Goal: Transaction & Acquisition: Purchase product/service

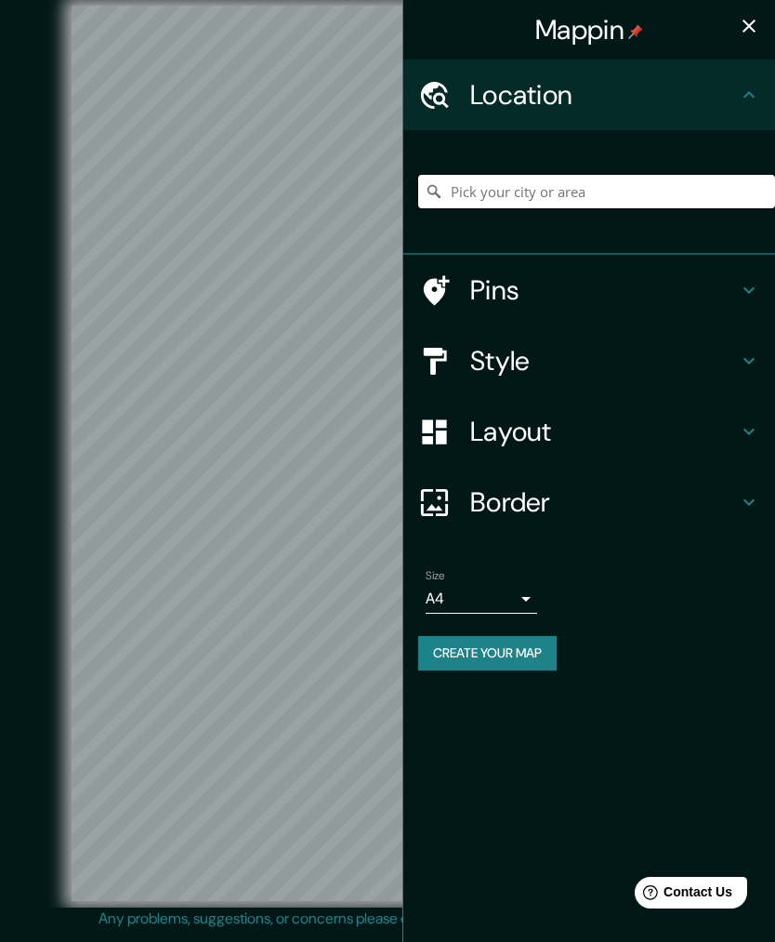
click at [496, 200] on input "Pick your city or area" at bounding box center [596, 191] width 357 height 33
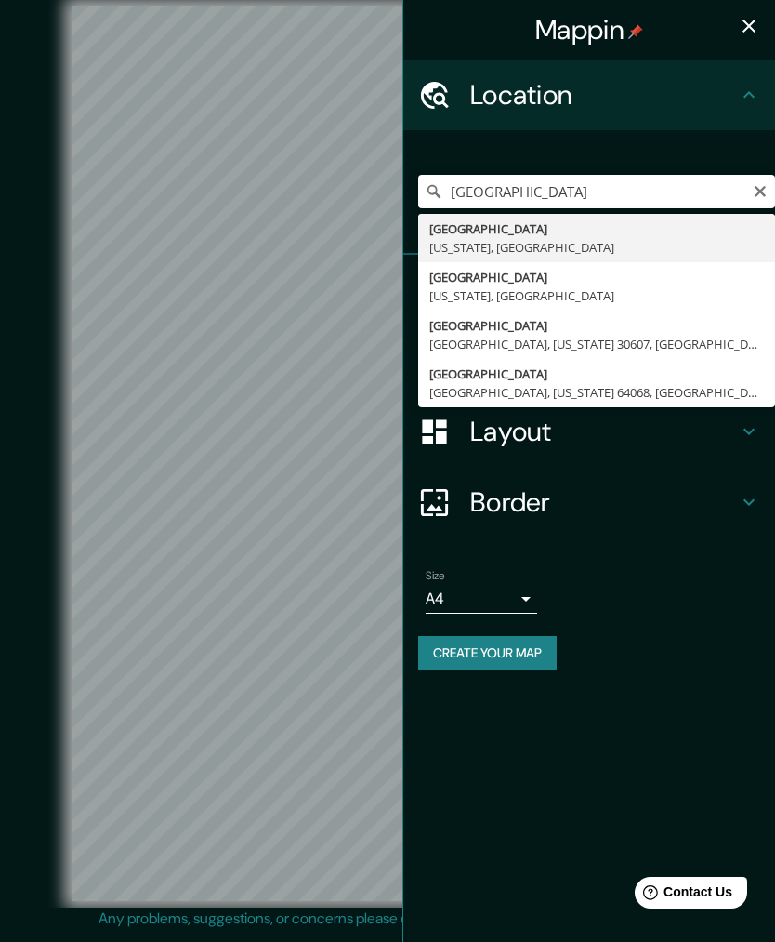
type input "Clarksboro, New Jersey, United States"
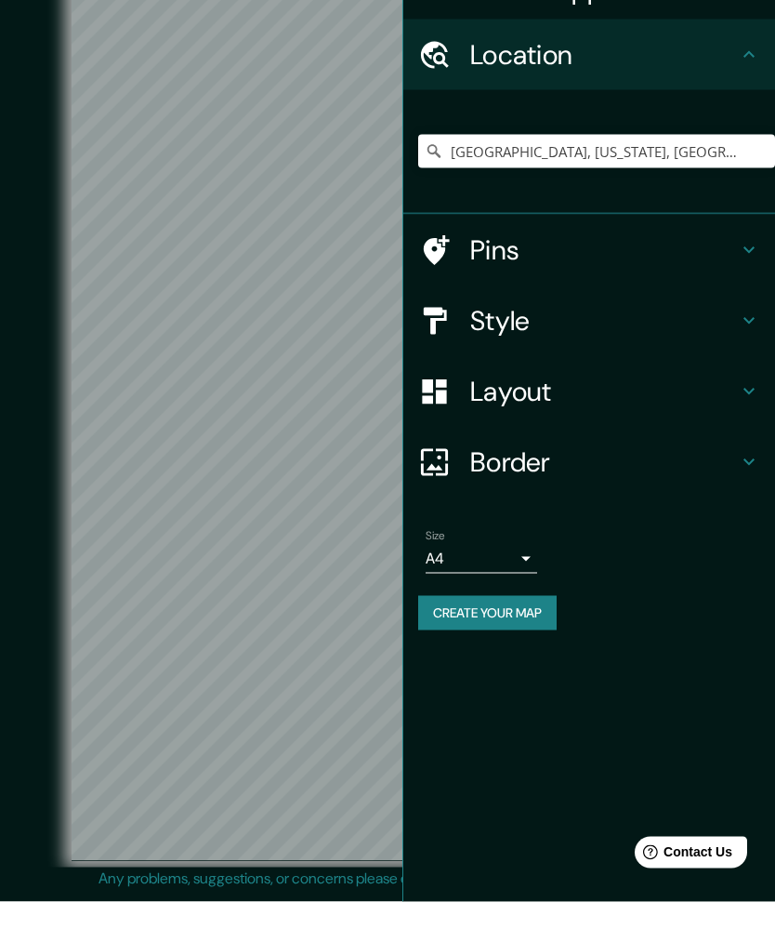
click at [529, 563] on body "Mappin Location Clarksboro, New Jersey, United States Pins Style Layout Border …" at bounding box center [387, 471] width 775 height 942
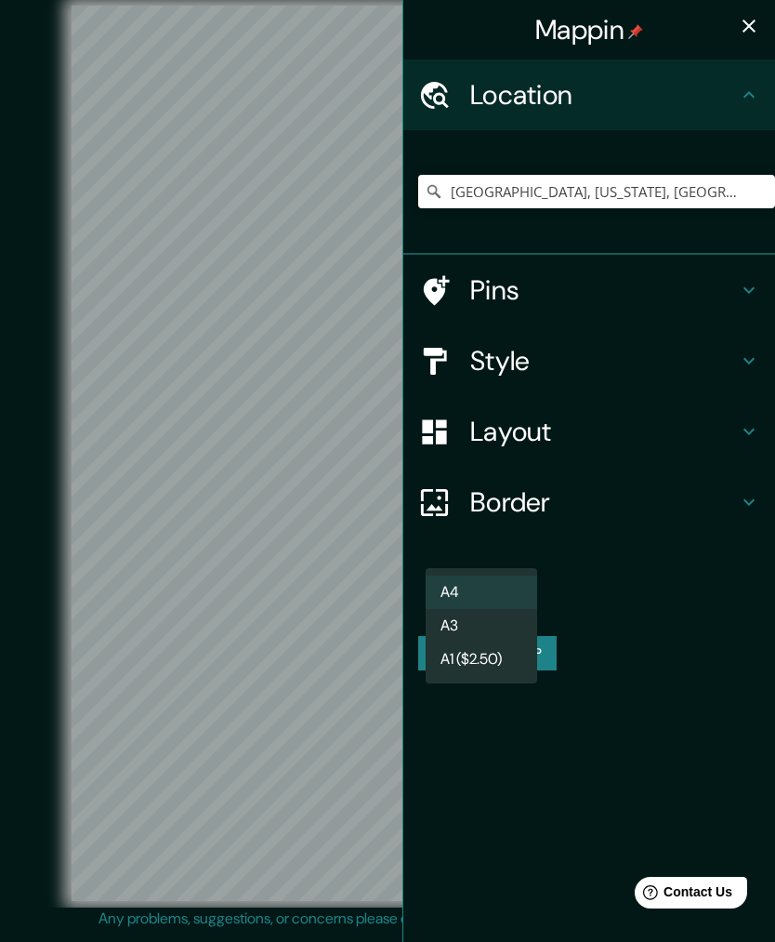
click at [497, 589] on li "A4" at bounding box center [482, 592] width 112 height 33
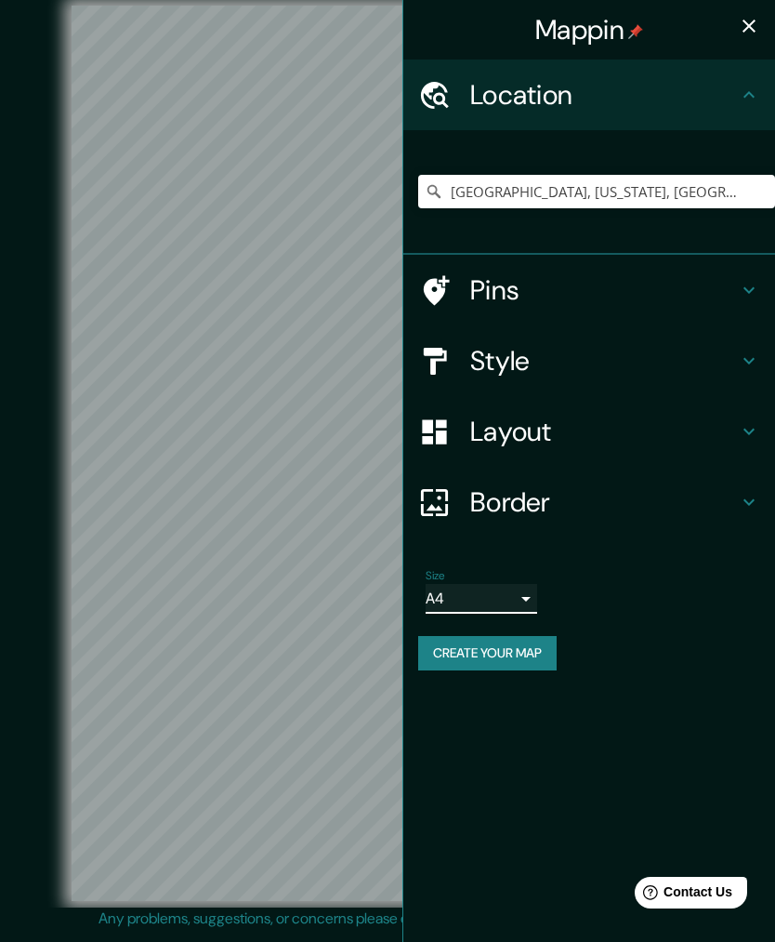
scroll to position [0, 0]
click at [755, 359] on icon at bounding box center [749, 361] width 22 height 22
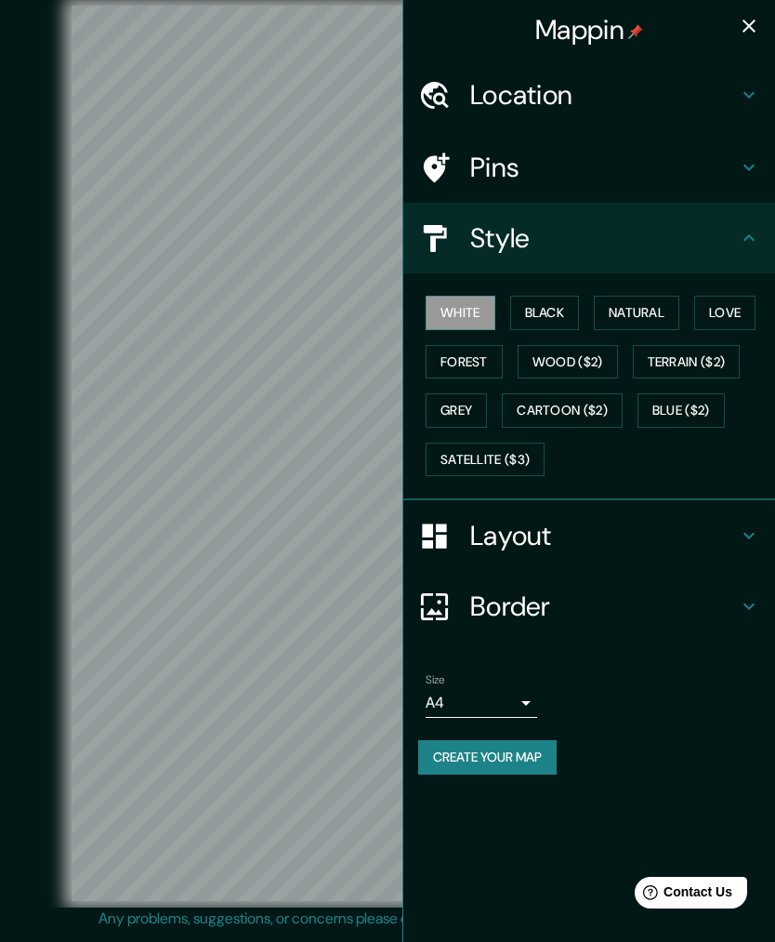
click at [749, 529] on icon at bounding box center [749, 535] width 22 height 22
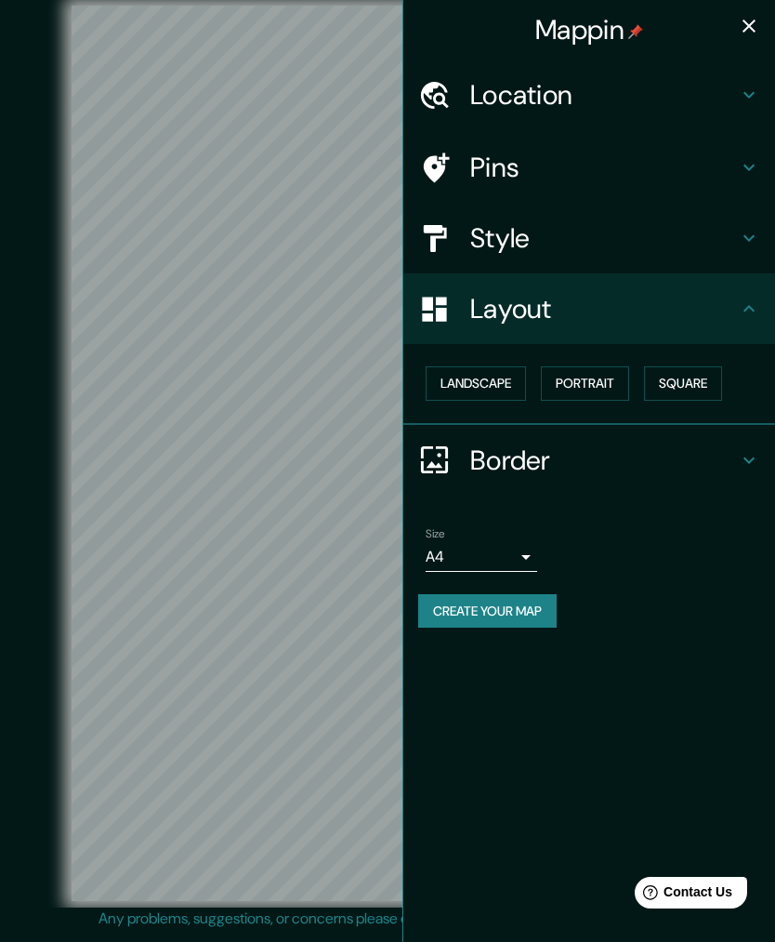
click at [605, 387] on button "Portrait" at bounding box center [585, 383] width 88 height 34
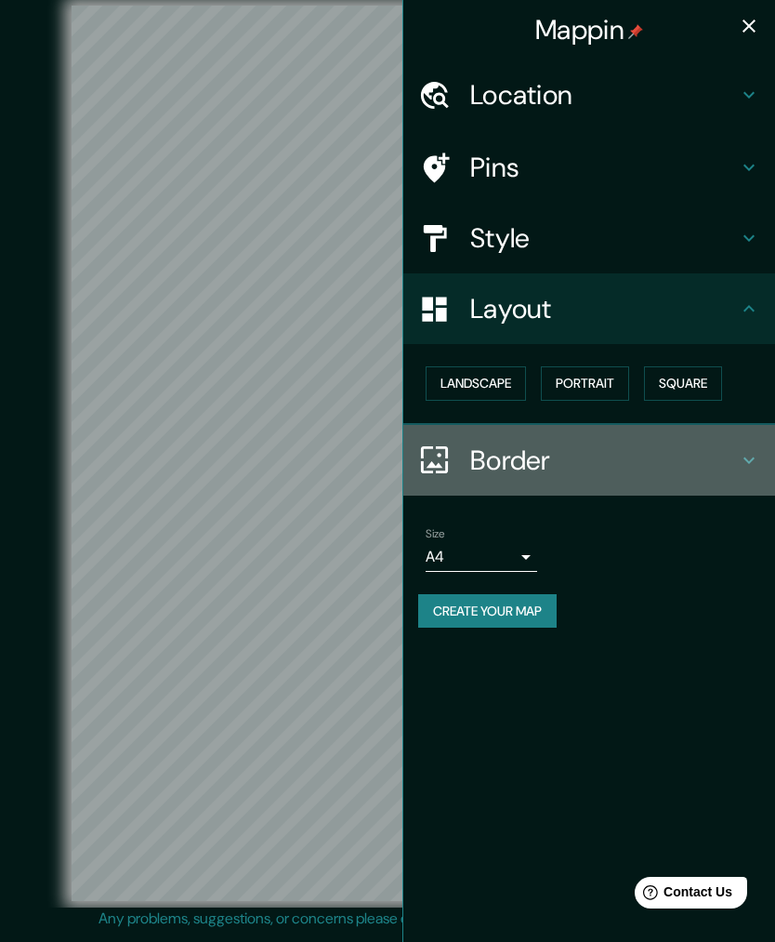
click at [749, 458] on icon at bounding box center [749, 460] width 11 height 7
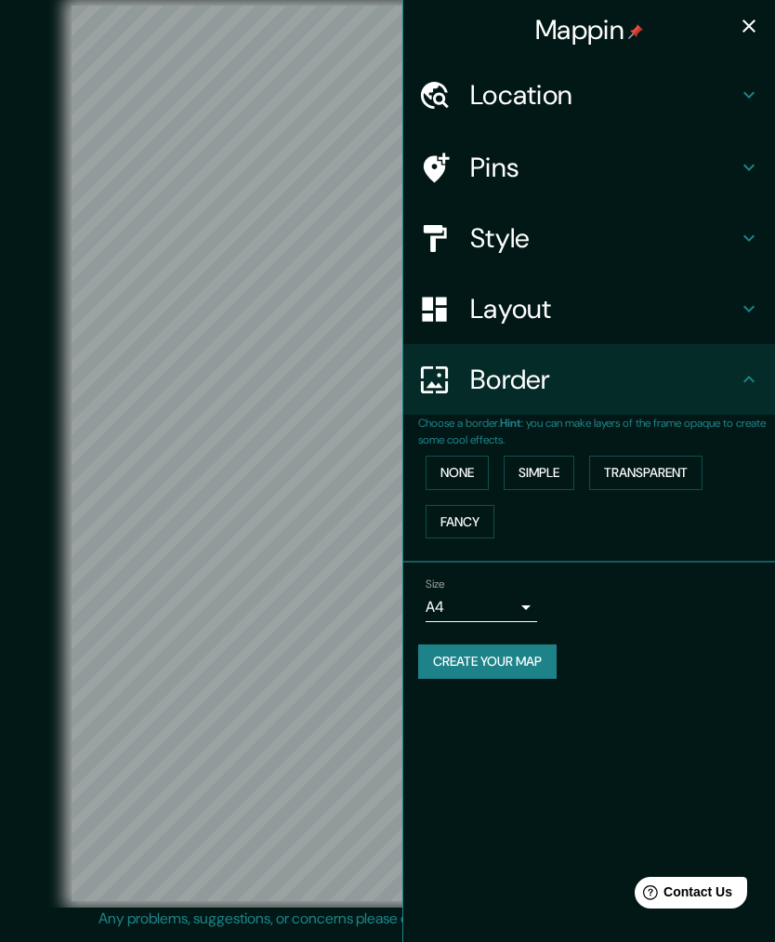
click at [468, 462] on button "None" at bounding box center [457, 473] width 63 height 34
click at [750, 243] on icon at bounding box center [749, 238] width 22 height 22
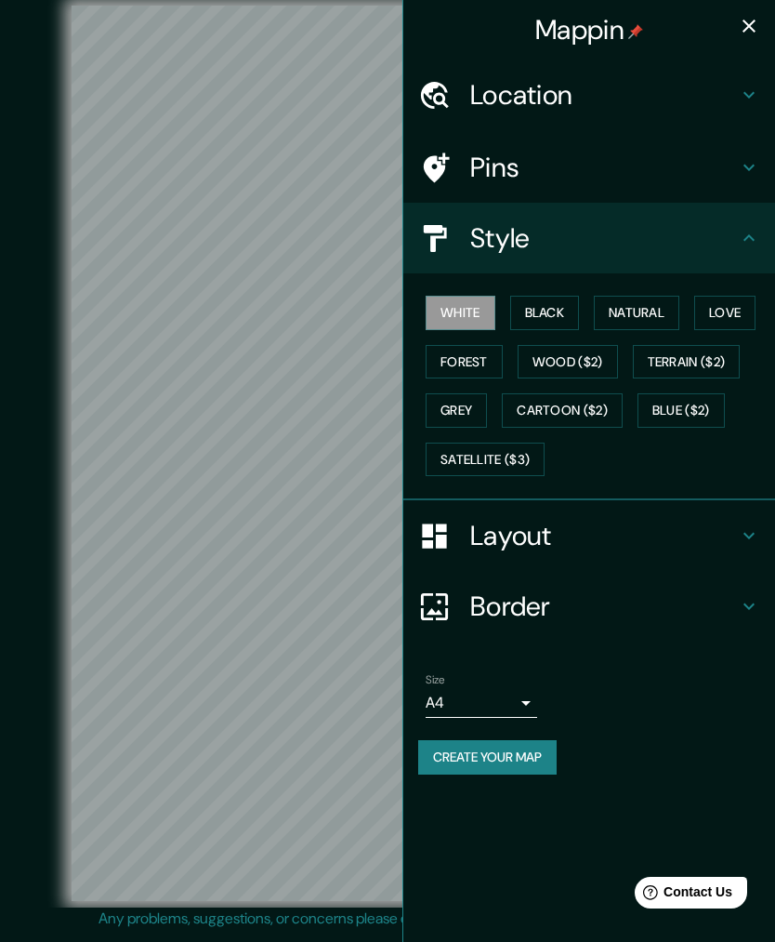
click at [751, 96] on icon at bounding box center [749, 95] width 11 height 7
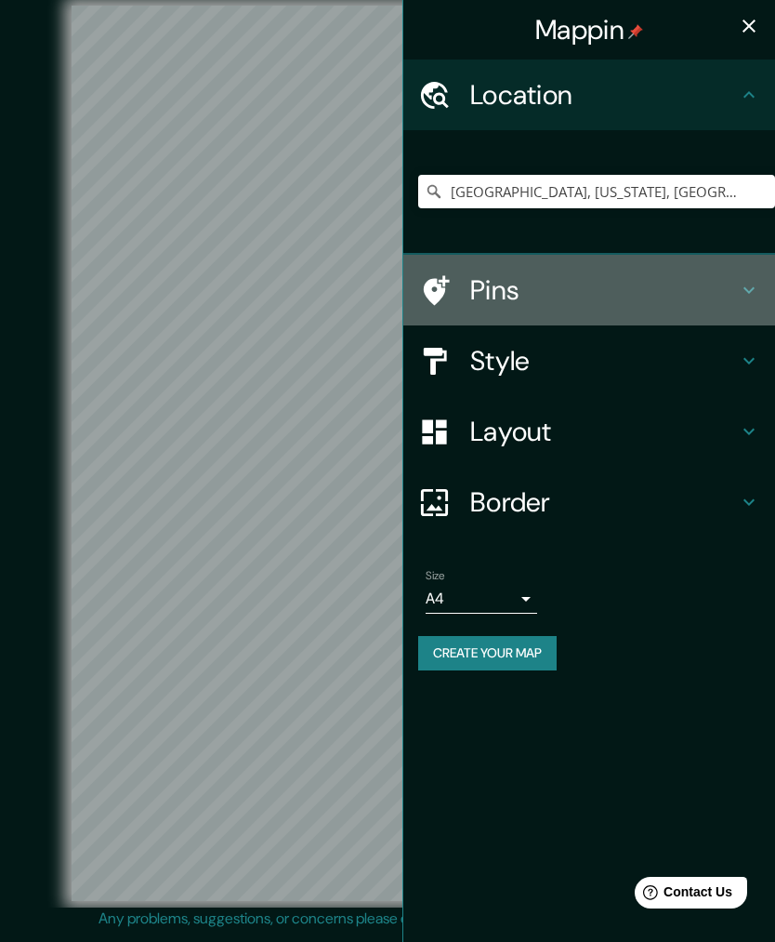
click at [749, 292] on icon at bounding box center [749, 290] width 11 height 7
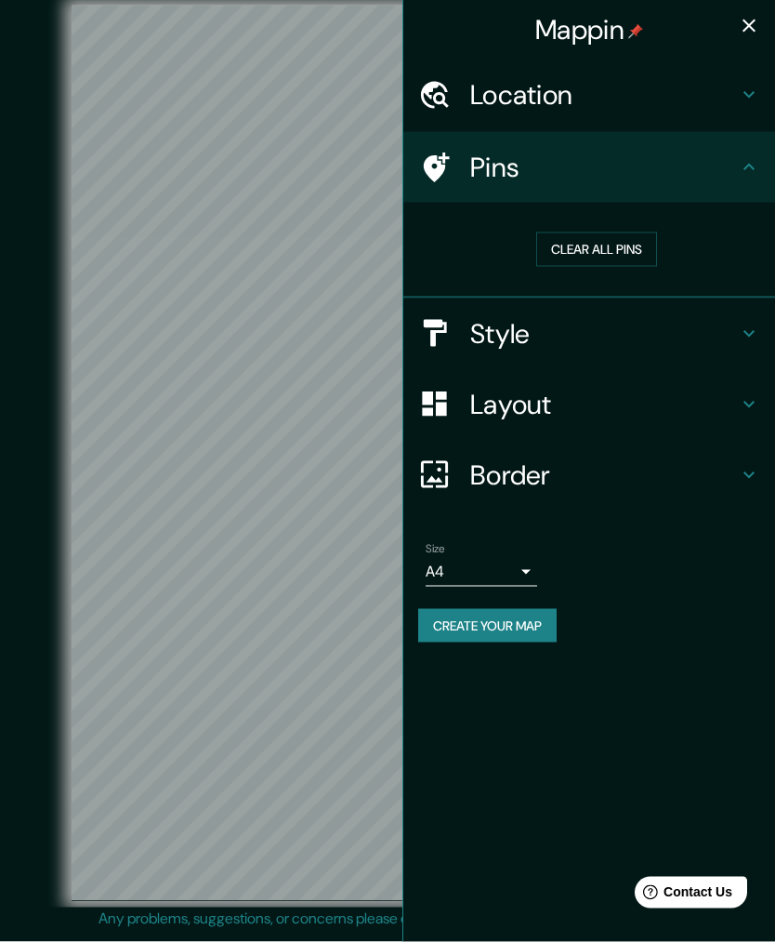
scroll to position [14, 0]
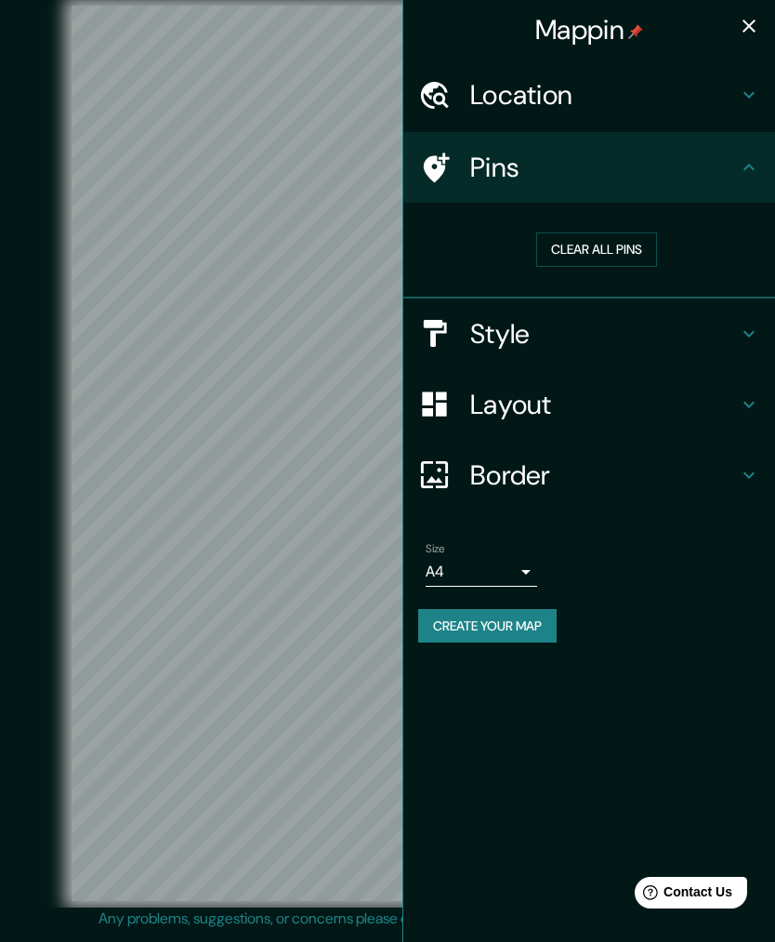
click at [505, 615] on button "Create your map" at bounding box center [487, 626] width 139 height 34
click at [769, 375] on div "Layout" at bounding box center [590, 404] width 372 height 71
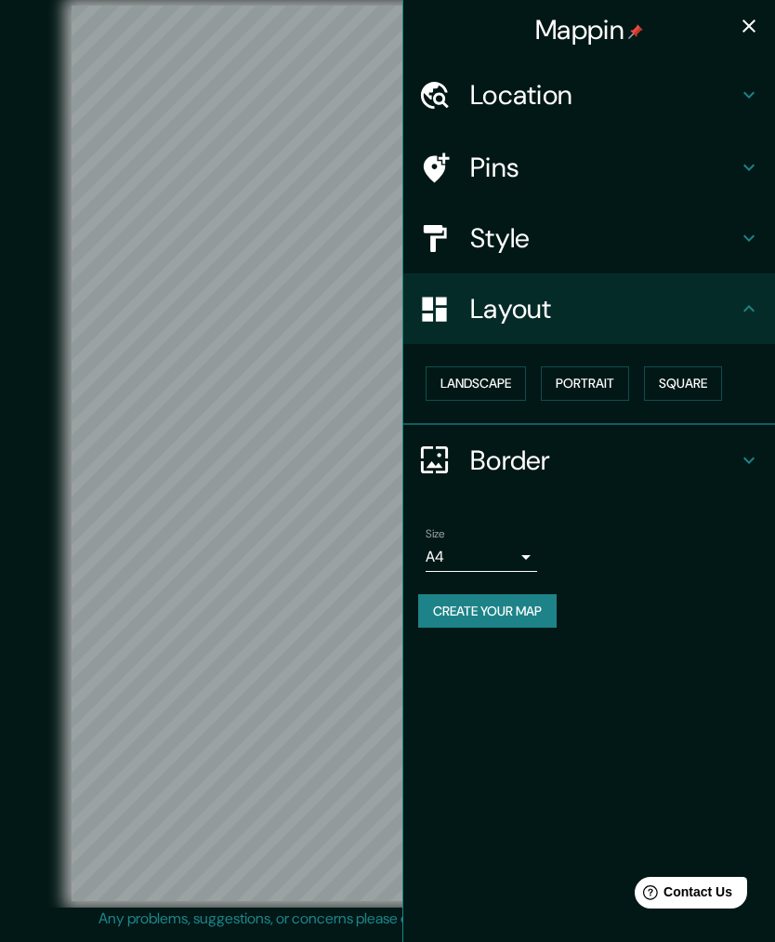
click at [751, 315] on icon at bounding box center [749, 309] width 22 height 22
click at [747, 316] on icon at bounding box center [749, 309] width 22 height 22
click at [755, 301] on icon at bounding box center [749, 309] width 22 height 22
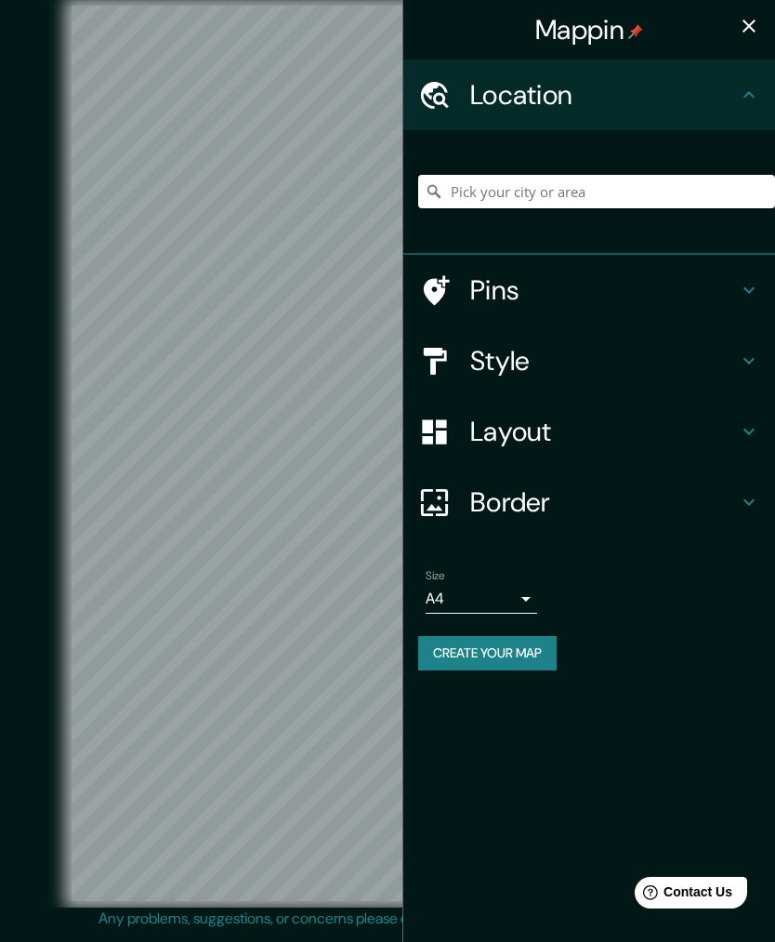
click at [501, 197] on input "Pick your city or area" at bounding box center [596, 191] width 357 height 33
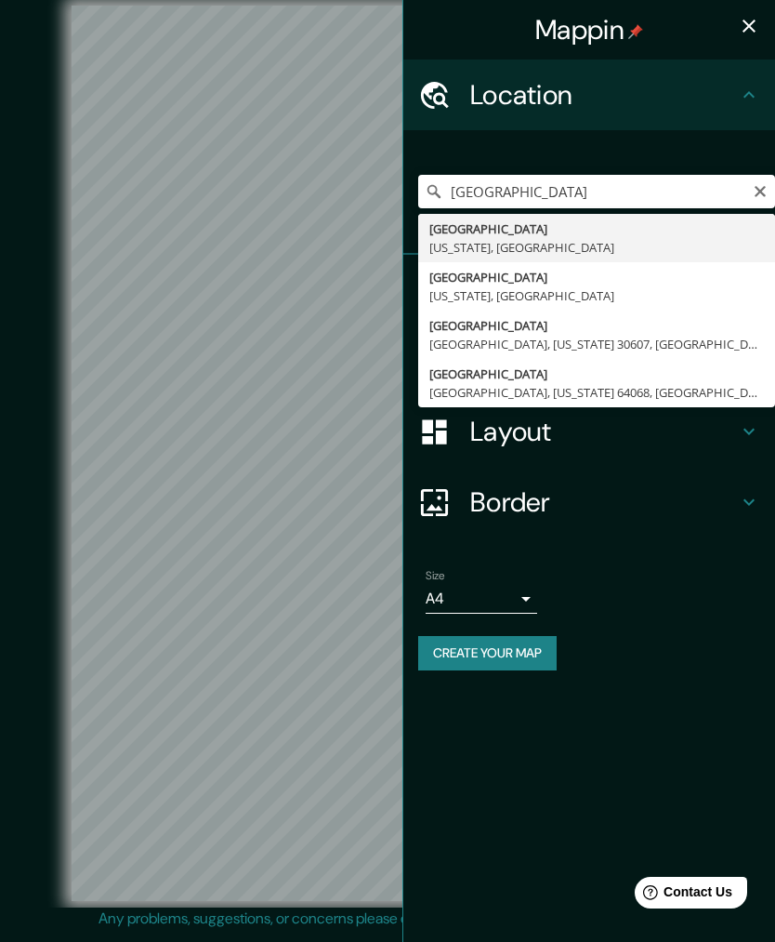
type input "[GEOGRAPHIC_DATA], [US_STATE], [GEOGRAPHIC_DATA]"
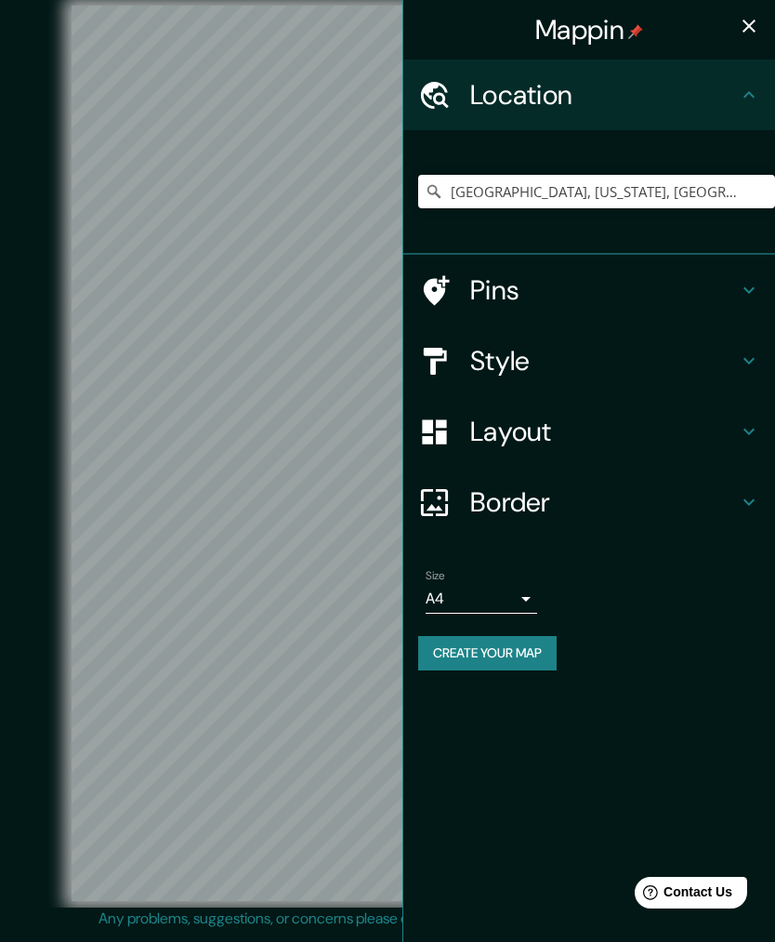
click at [749, 292] on icon at bounding box center [749, 290] width 11 height 7
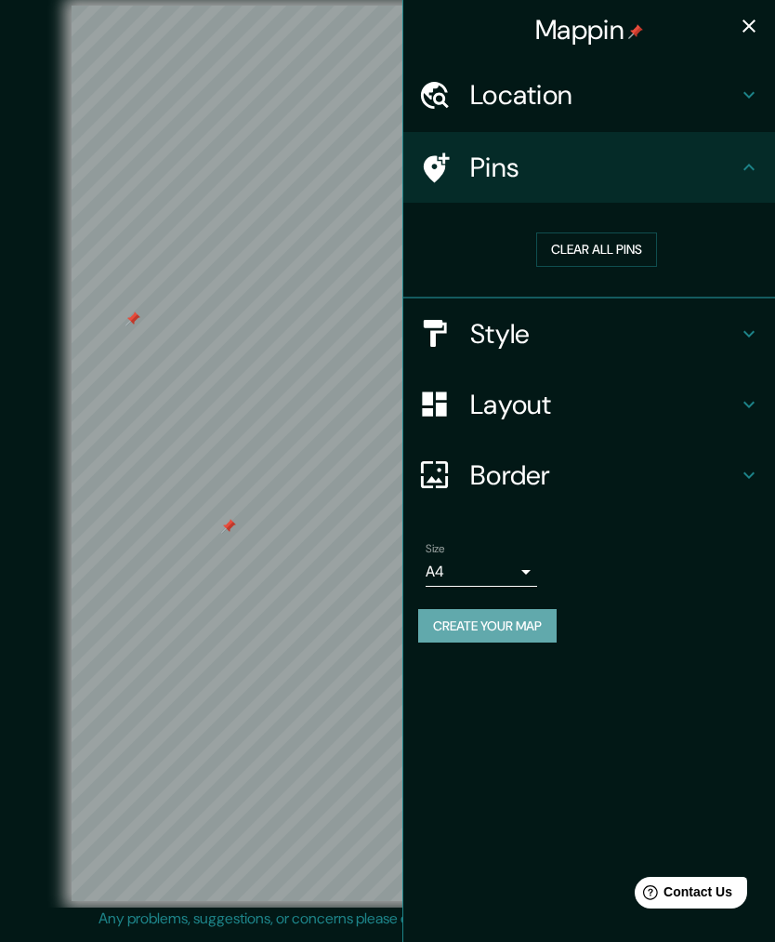
click at [512, 619] on button "Create your map" at bounding box center [487, 626] width 139 height 34
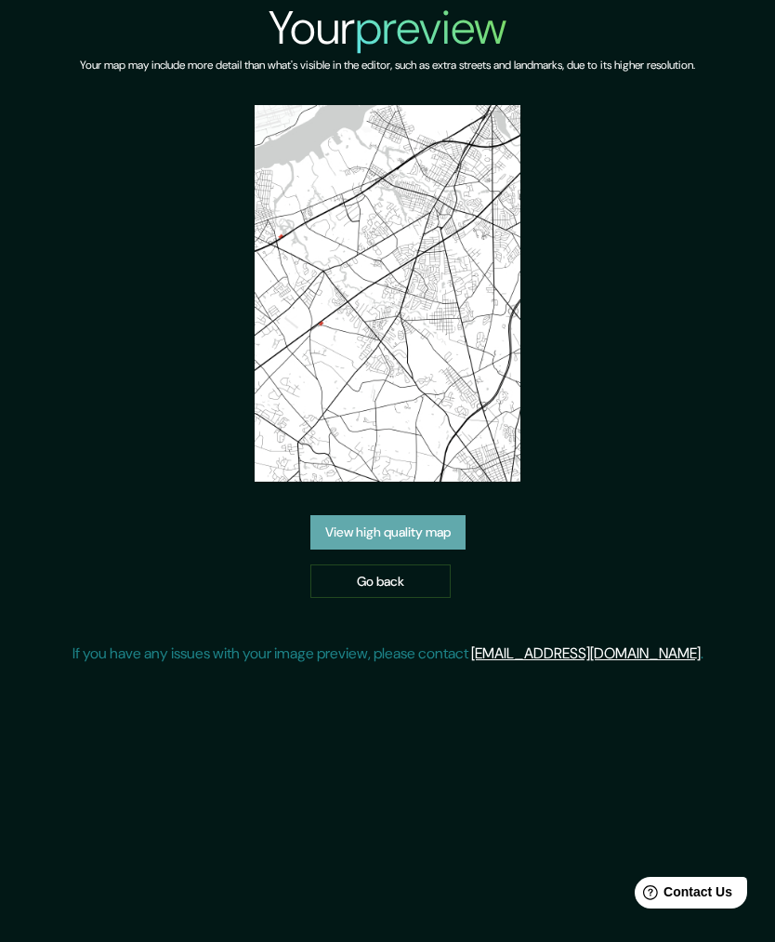
click at [393, 550] on link "View high quality map" at bounding box center [388, 532] width 155 height 34
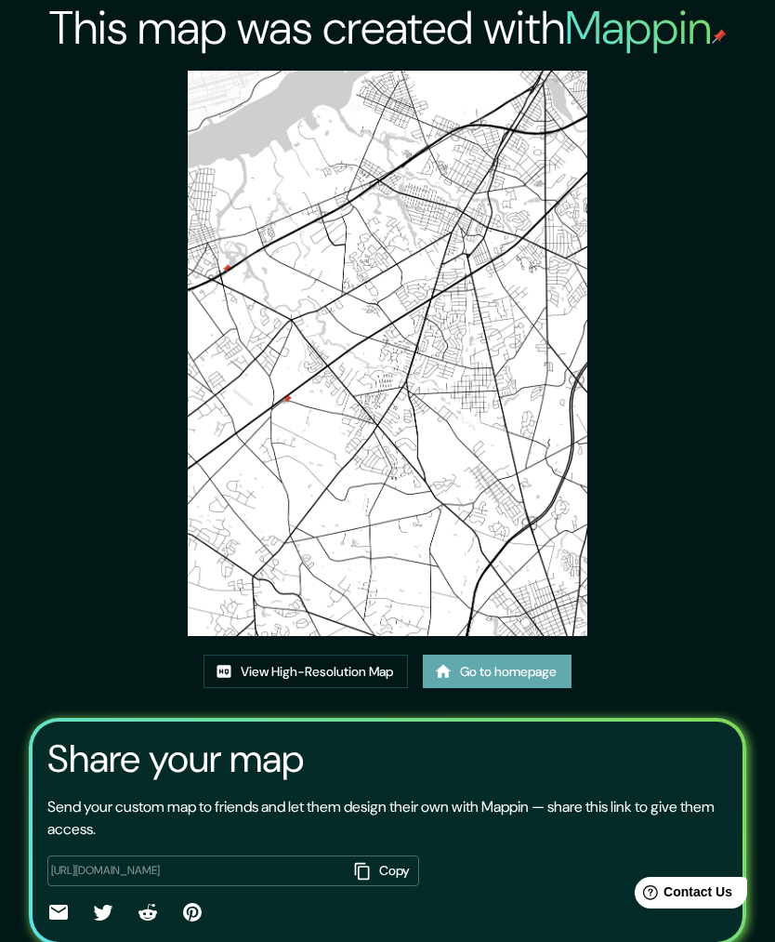
click at [511, 689] on link "Go to homepage" at bounding box center [497, 672] width 149 height 34
